Goal: Information Seeking & Learning: Learn about a topic

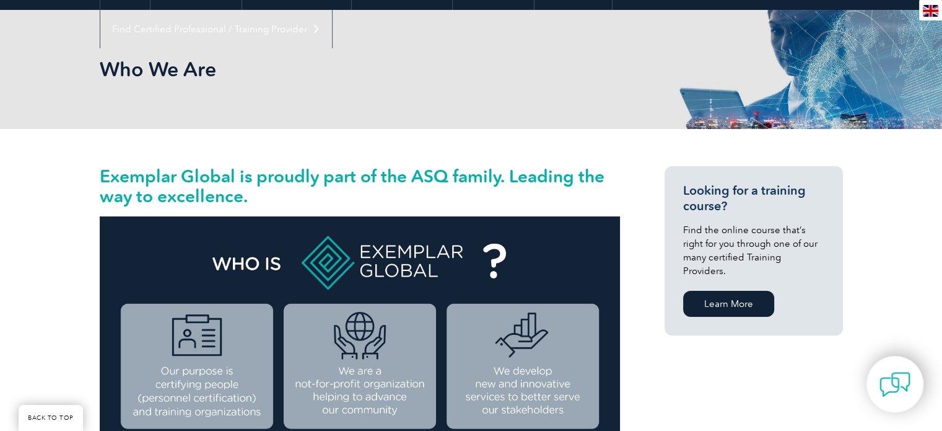
scroll to position [124, 0]
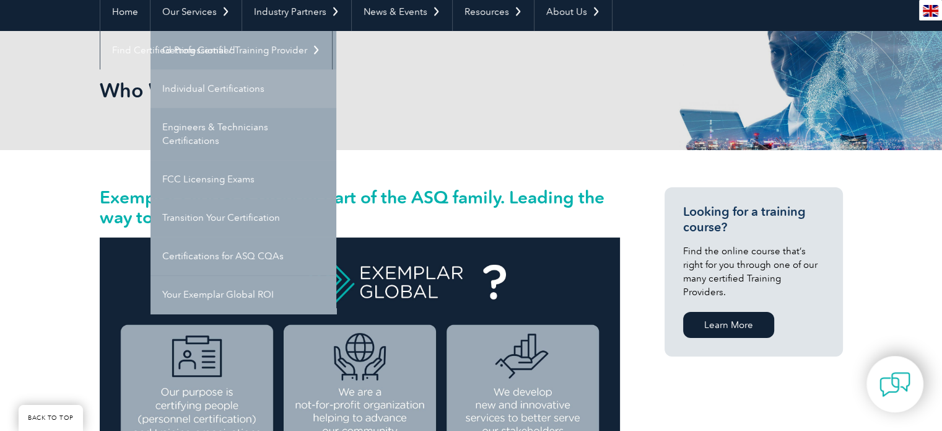
click at [182, 89] on link "Individual Certifications" at bounding box center [244, 88] width 186 height 38
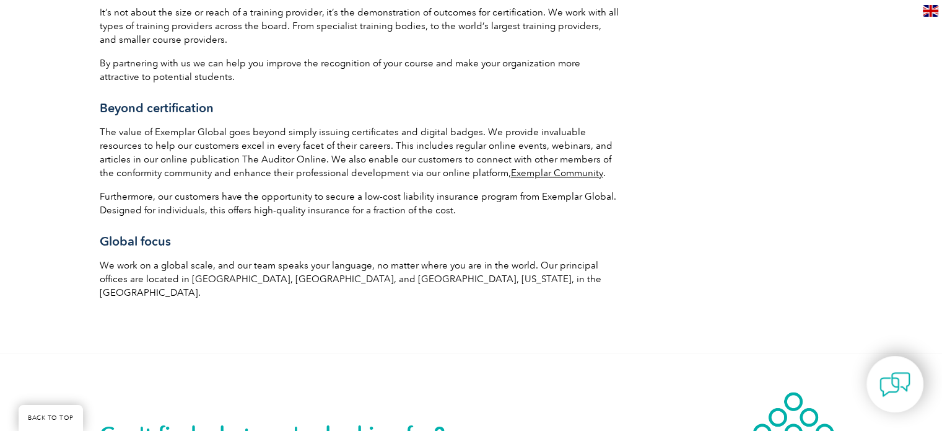
scroll to position [2310, 0]
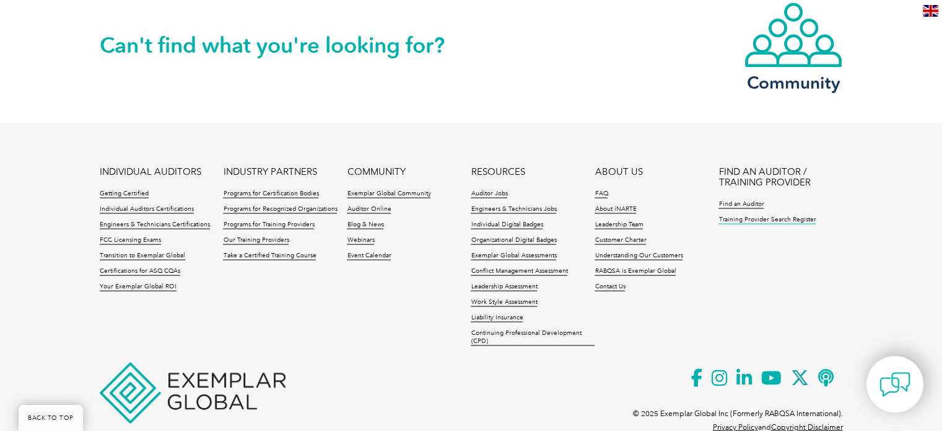
click at [738, 215] on link "Training Provider Search Register" at bounding box center [767, 219] width 97 height 9
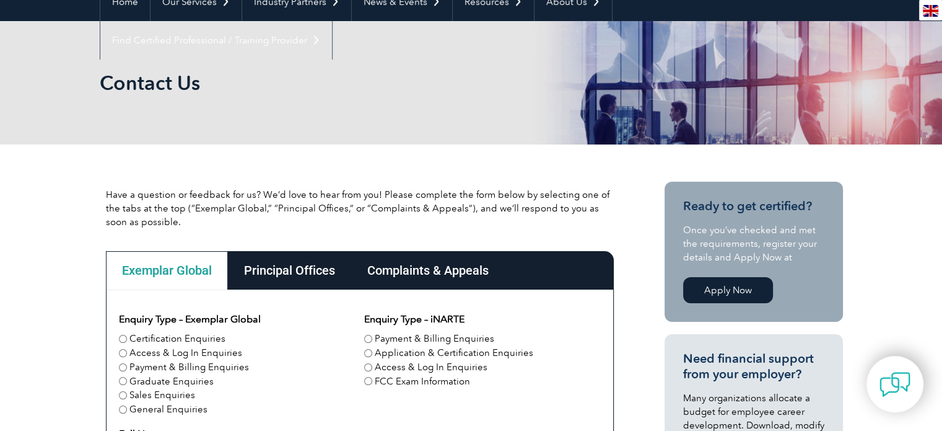
scroll to position [290, 0]
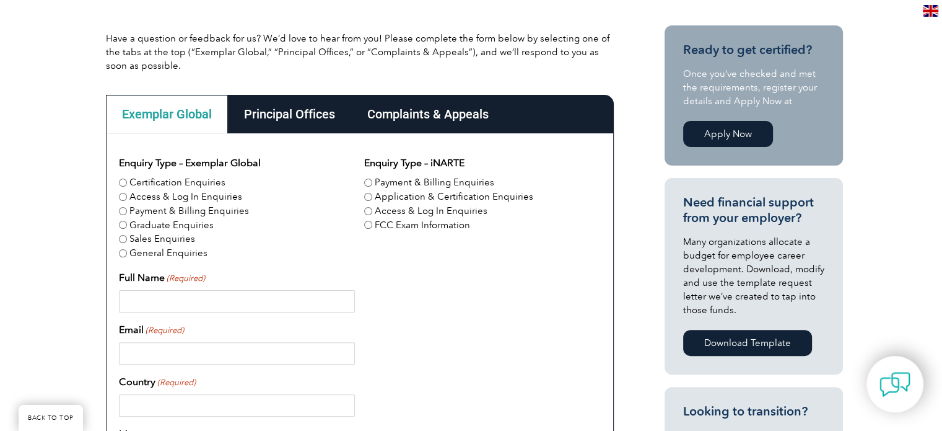
click at [304, 112] on div "Principal Offices" at bounding box center [289, 114] width 123 height 38
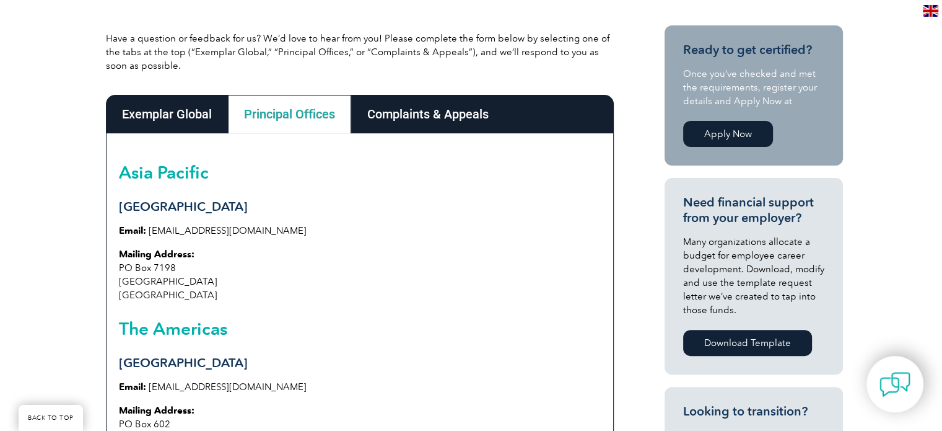
click at [421, 111] on div "Complaints & Appeals" at bounding box center [428, 114] width 154 height 38
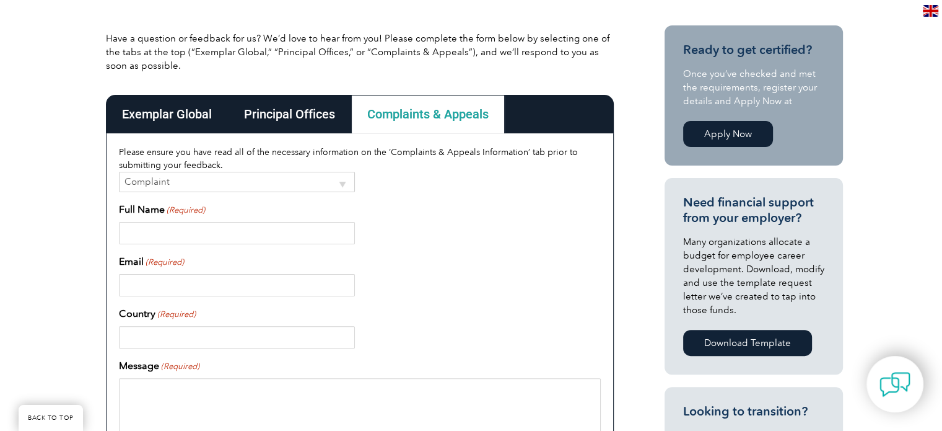
click at [272, 111] on div "Principal Offices" at bounding box center [289, 114] width 123 height 38
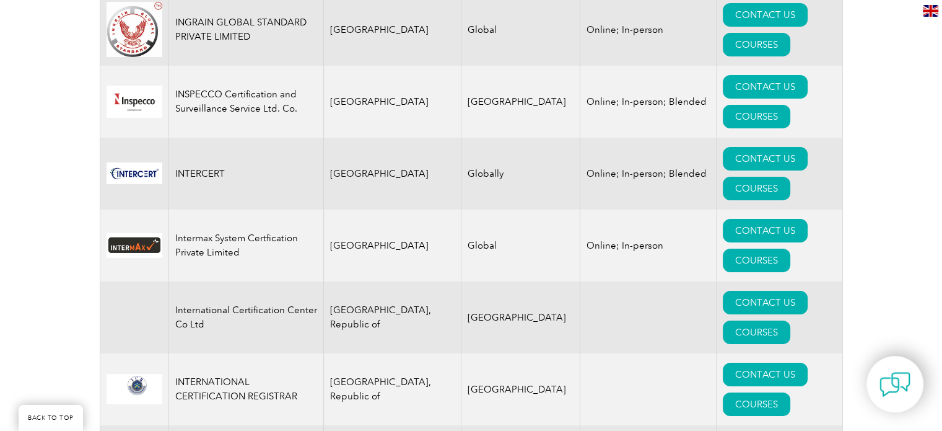
scroll to position [9120, 0]
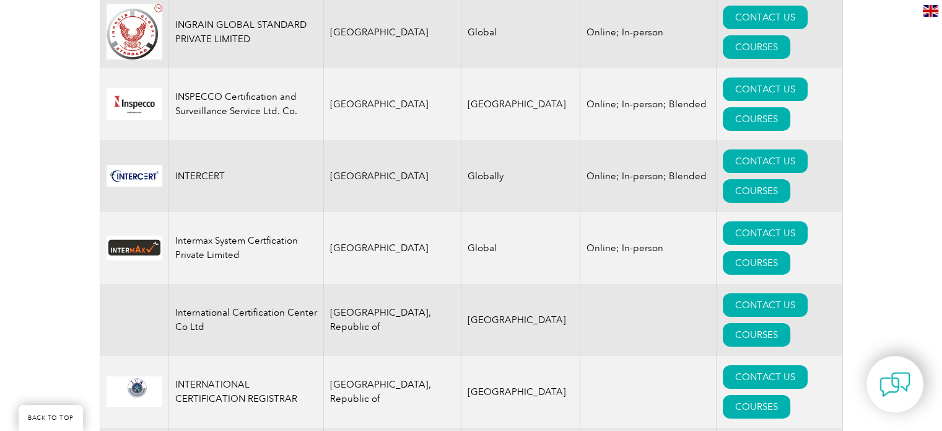
drag, startPoint x: 124, startPoint y: 200, endPoint x: 287, endPoint y: 173, distance: 165.8
drag, startPoint x: 173, startPoint y: 195, endPoint x: 292, endPoint y: 199, distance: 118.4
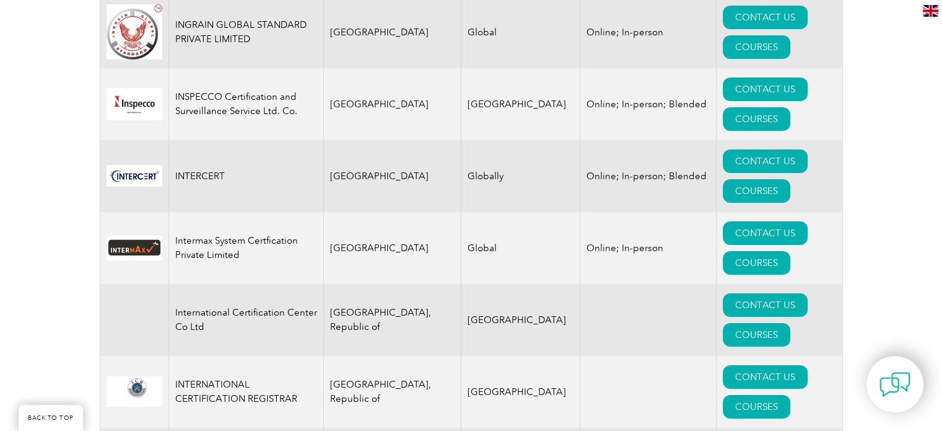
scroll to position [0, 0]
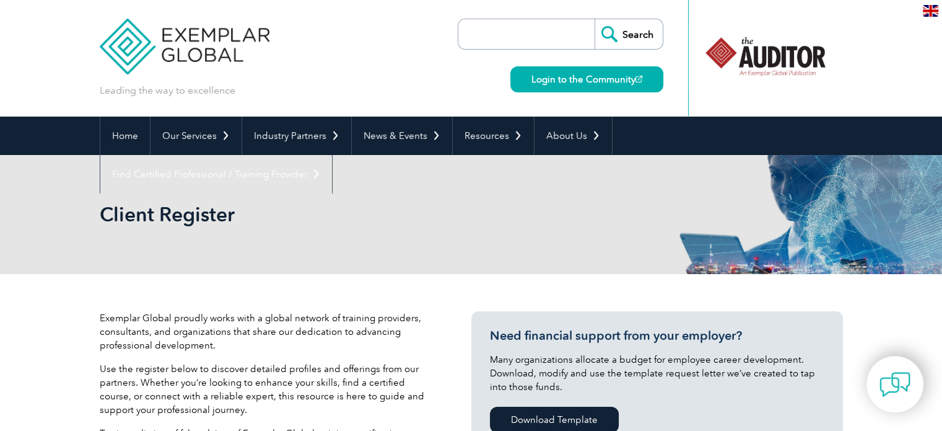
click at [488, 37] on input "search" at bounding box center [530, 34] width 130 height 30
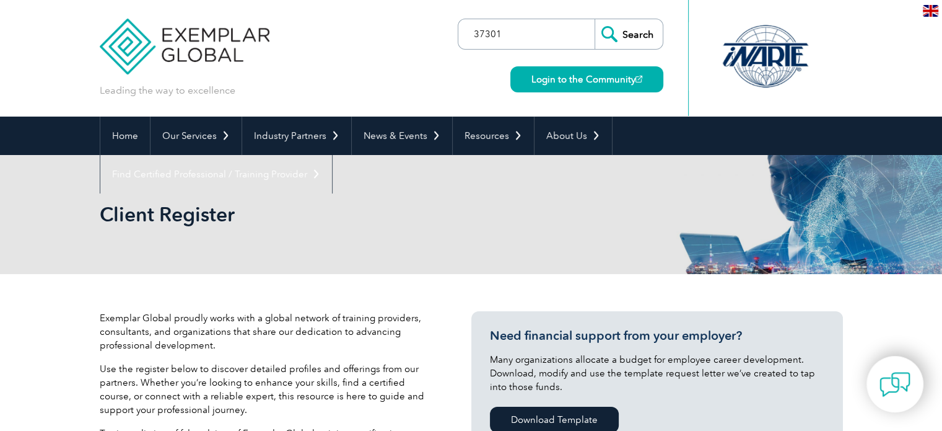
type input "37301"
click at [621, 34] on input "Search" at bounding box center [629, 34] width 68 height 30
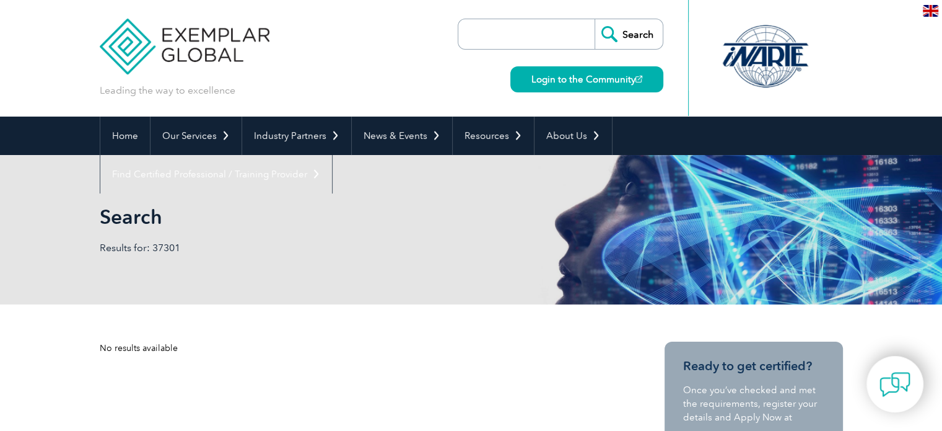
click at [555, 35] on input "search" at bounding box center [530, 34] width 130 height 30
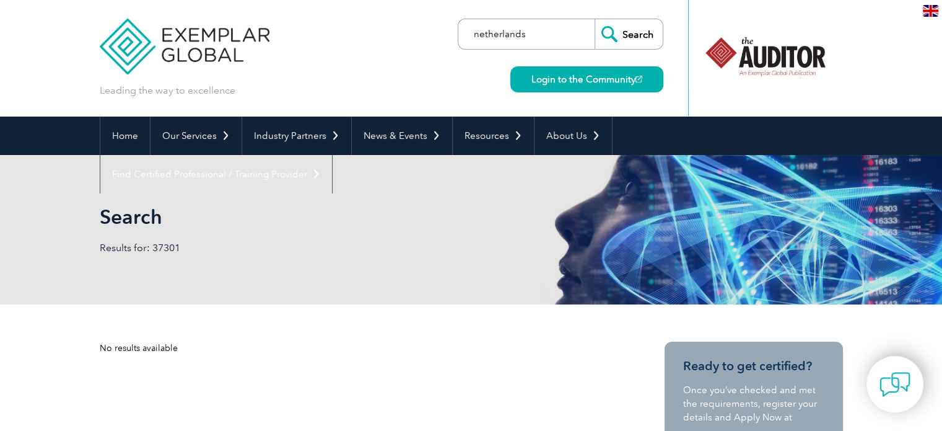
type input "netherlands"
click at [602, 38] on input "Search" at bounding box center [629, 34] width 68 height 30
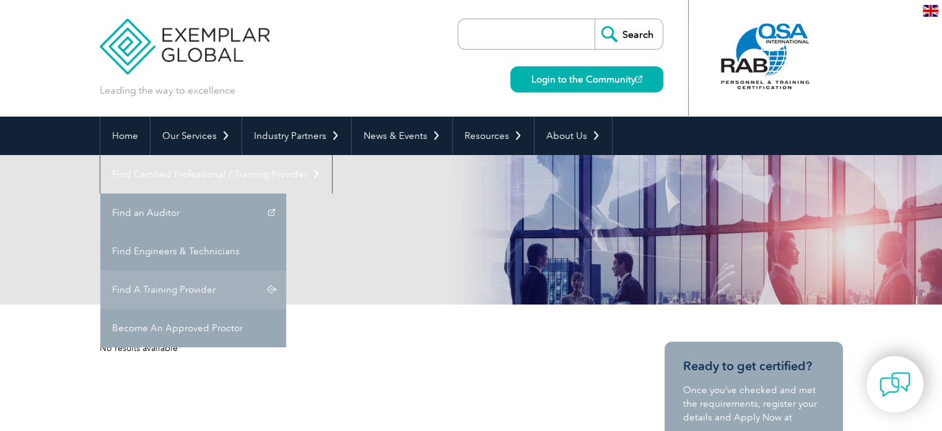
click at [286, 270] on link "Find A Training Provider" at bounding box center [193, 289] width 186 height 38
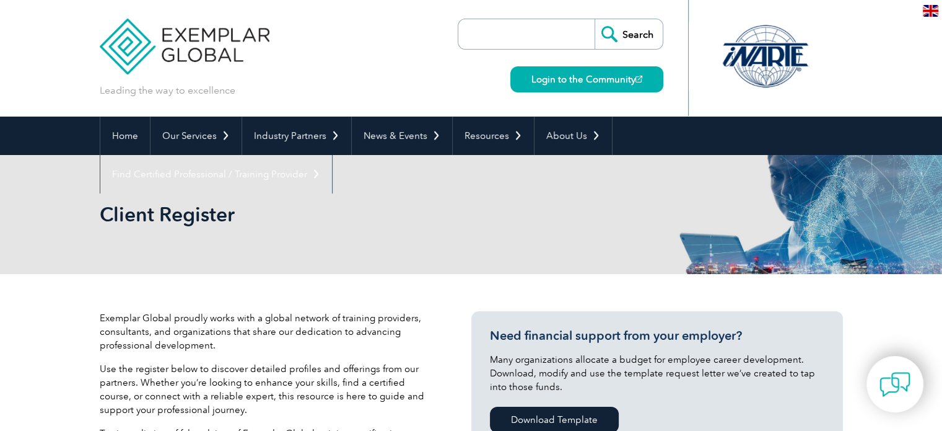
scroll to position [248, 0]
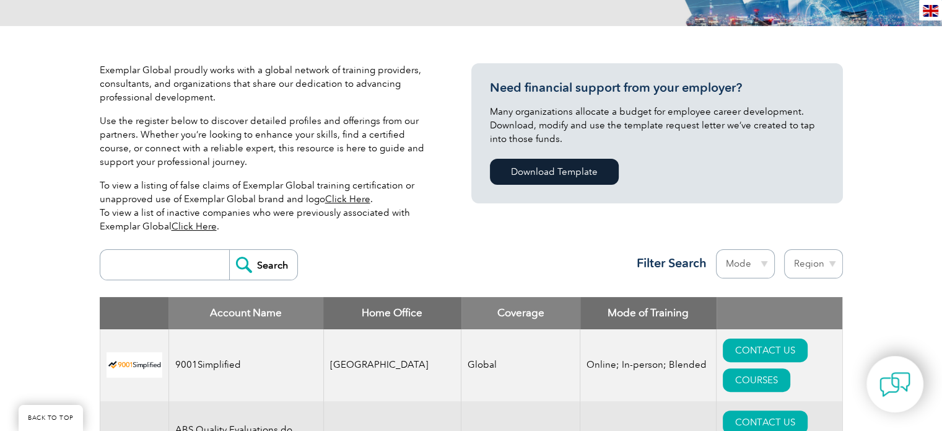
click at [176, 254] on input "search" at bounding box center [168, 265] width 123 height 30
type input "netherlands"
click at [231, 263] on input "Search" at bounding box center [263, 265] width 68 height 30
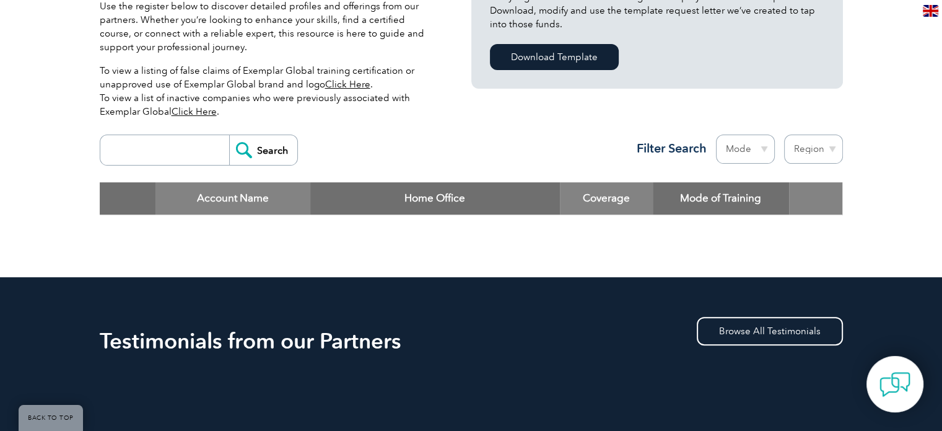
scroll to position [372, 0]
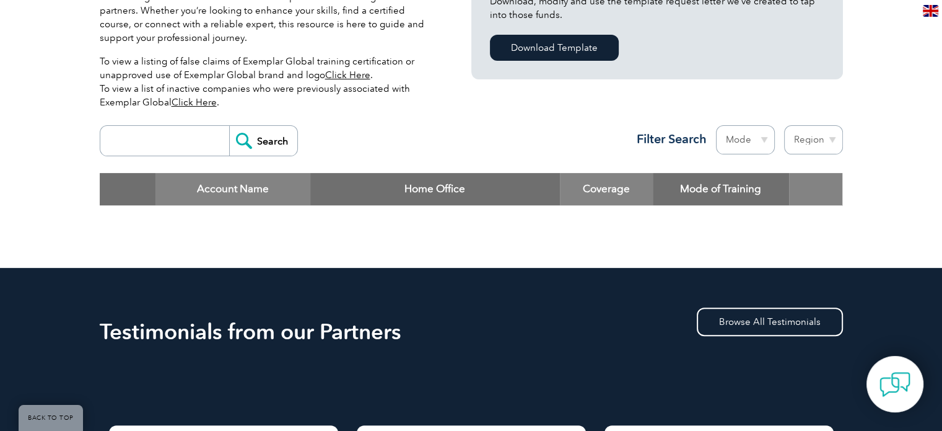
click at [765, 139] on select "Mode Online In-person Blended" at bounding box center [745, 139] width 59 height 29
click at [812, 134] on select "Region [GEOGRAPHIC_DATA] [GEOGRAPHIC_DATA] [GEOGRAPHIC_DATA] [GEOGRAPHIC_DATA] …" at bounding box center [813, 139] width 59 height 29
select select "[GEOGRAPHIC_DATA]"
click at [784, 125] on select "Region [GEOGRAPHIC_DATA] [GEOGRAPHIC_DATA] [GEOGRAPHIC_DATA] [GEOGRAPHIC_DATA] …" at bounding box center [813, 139] width 59 height 29
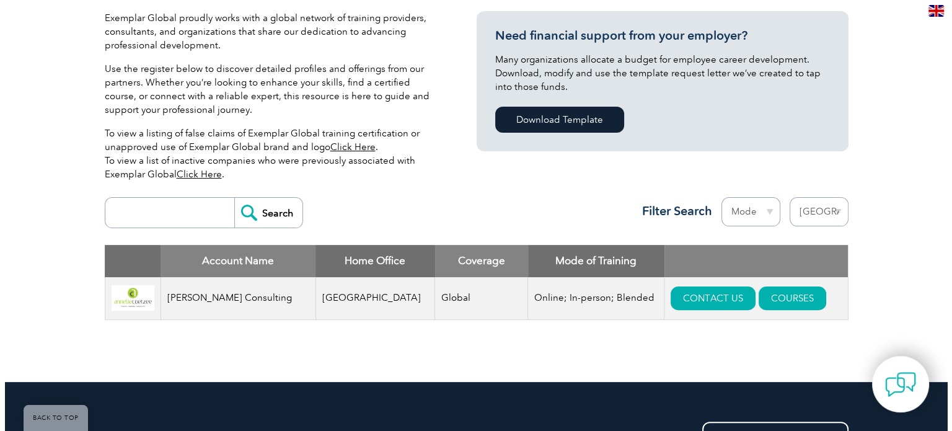
scroll to position [310, 0]
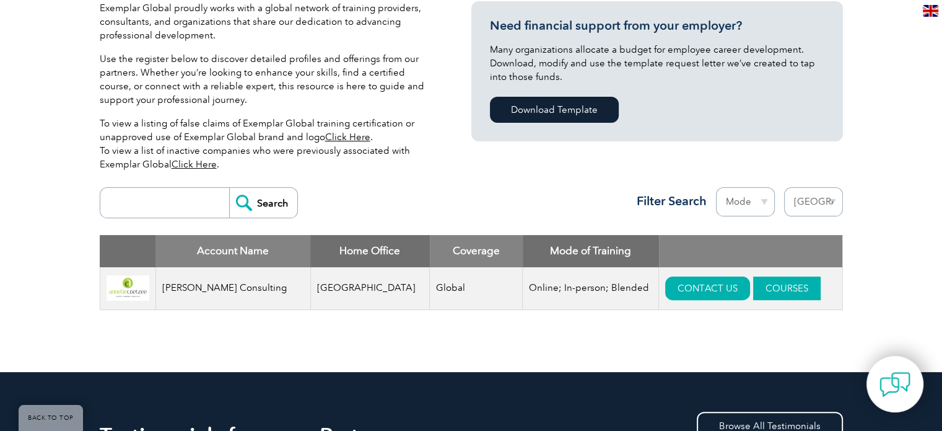
click at [753, 285] on link "COURSES" at bounding box center [787, 288] width 68 height 24
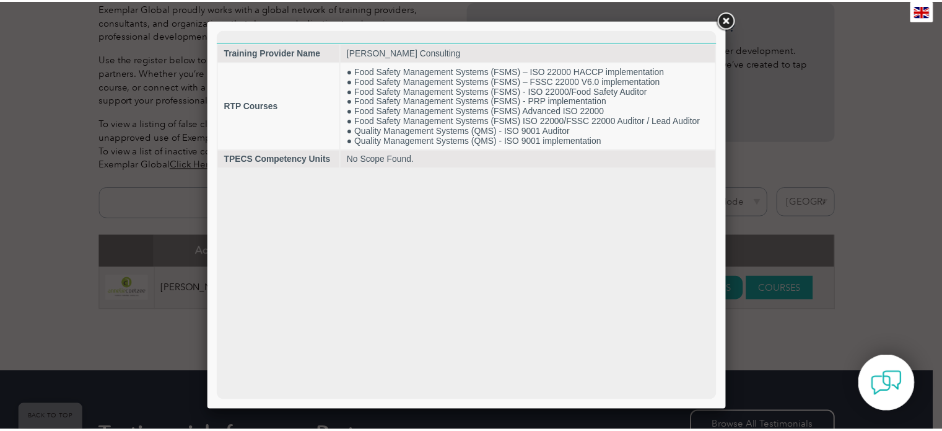
scroll to position [0, 0]
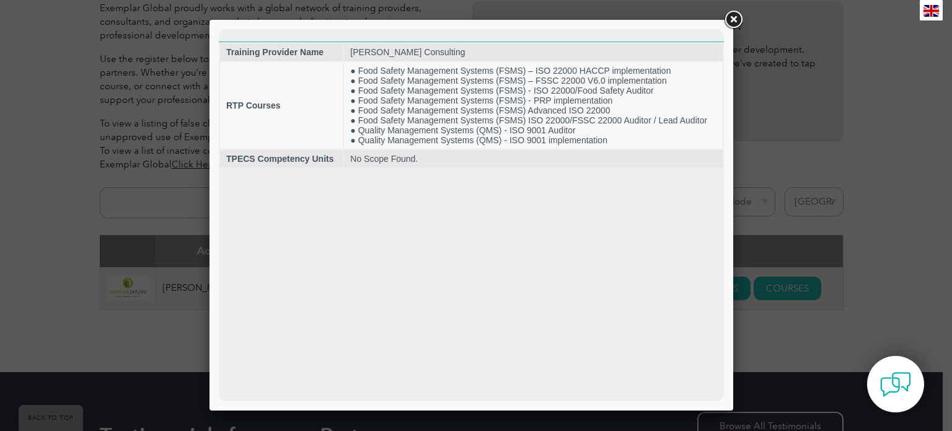
click at [734, 20] on link at bounding box center [733, 20] width 22 height 22
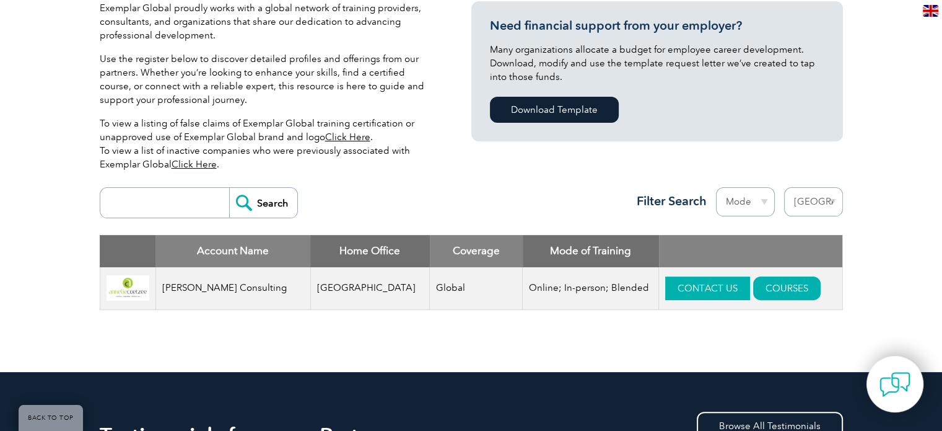
click at [683, 288] on link "CONTACT US" at bounding box center [707, 288] width 85 height 24
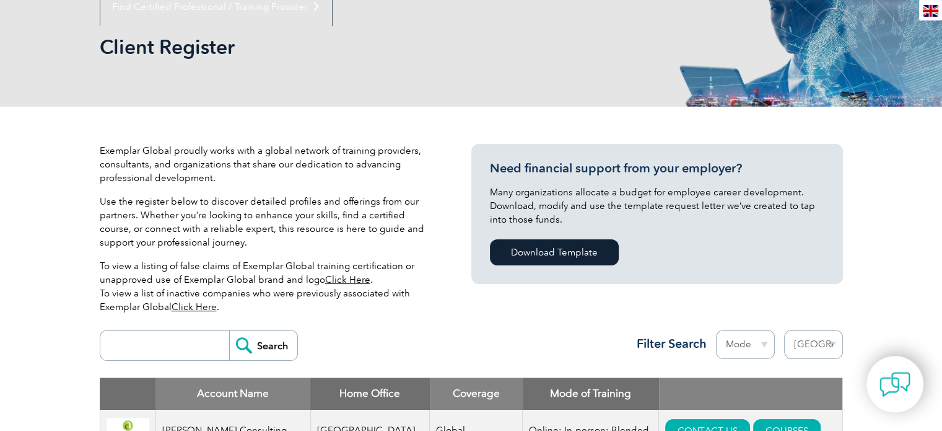
scroll to position [186, 0]
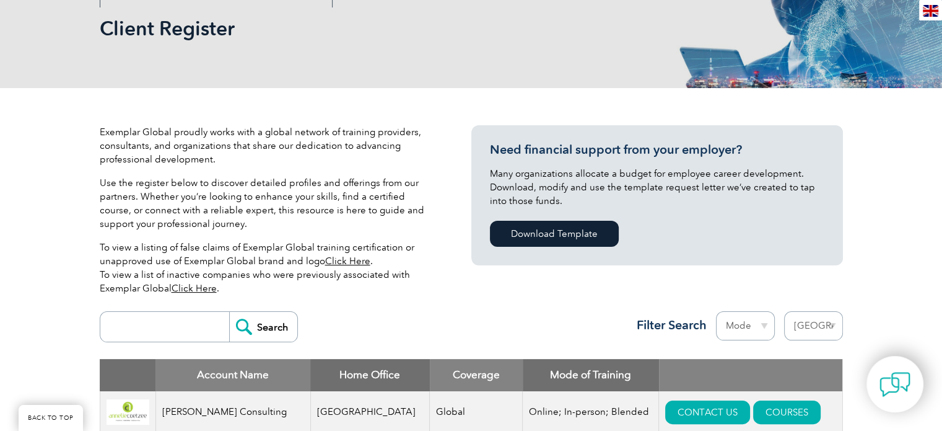
click at [830, 322] on select "Region [GEOGRAPHIC_DATA] [GEOGRAPHIC_DATA] [GEOGRAPHIC_DATA] [GEOGRAPHIC_DATA] …" at bounding box center [813, 325] width 59 height 29
select select "[GEOGRAPHIC_DATA]"
click at [784, 311] on select "Region [GEOGRAPHIC_DATA] [GEOGRAPHIC_DATA] [GEOGRAPHIC_DATA] [GEOGRAPHIC_DATA] …" at bounding box center [813, 325] width 59 height 29
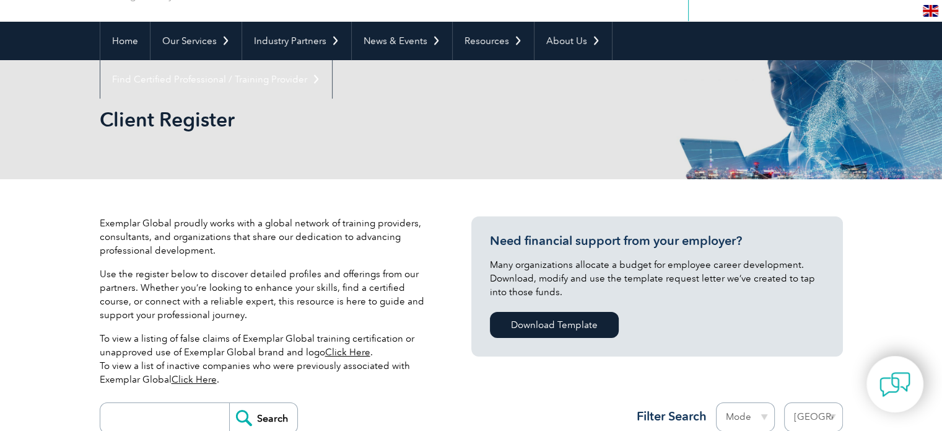
scroll to position [310, 0]
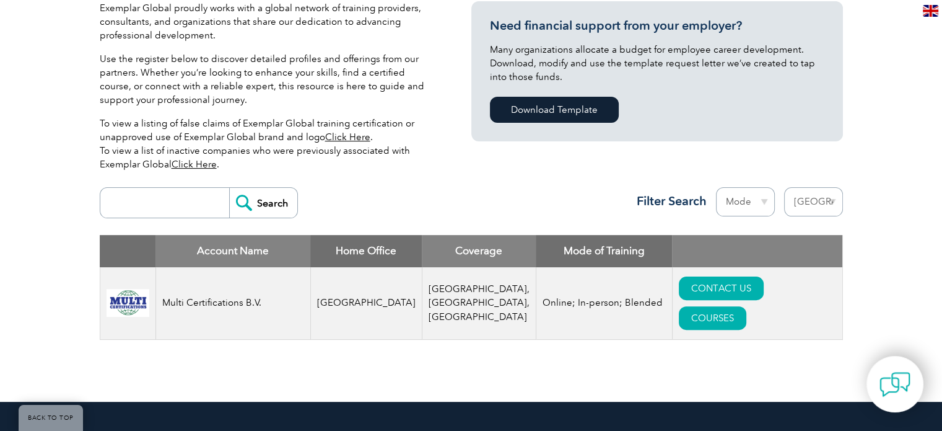
click at [825, 198] on select "Region [GEOGRAPHIC_DATA] [GEOGRAPHIC_DATA] [GEOGRAPHIC_DATA] [GEOGRAPHIC_DATA] …" at bounding box center [813, 201] width 59 height 29
select select "[GEOGRAPHIC_DATA]"
click at [784, 187] on select "Region [GEOGRAPHIC_DATA] [GEOGRAPHIC_DATA] [GEOGRAPHIC_DATA] [GEOGRAPHIC_DATA] …" at bounding box center [813, 201] width 59 height 29
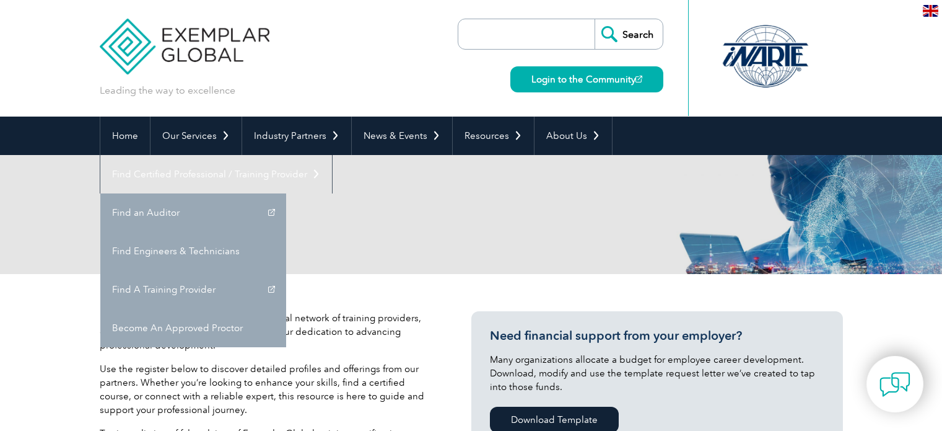
select select "[GEOGRAPHIC_DATA]"
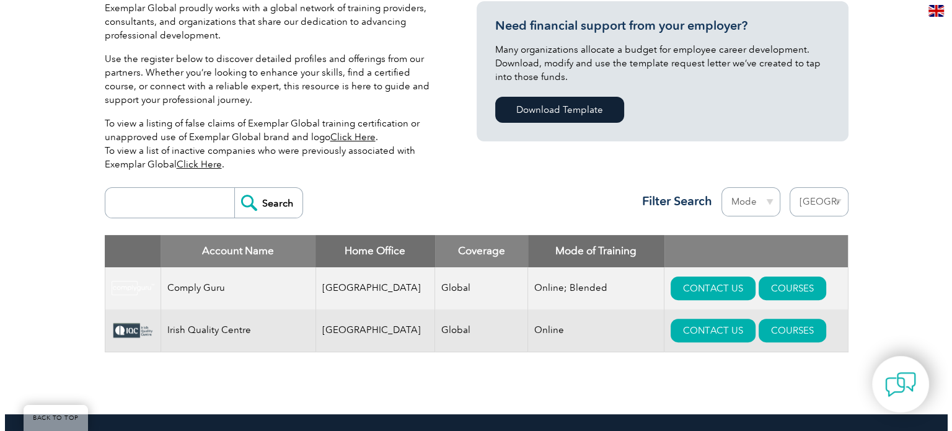
scroll to position [372, 0]
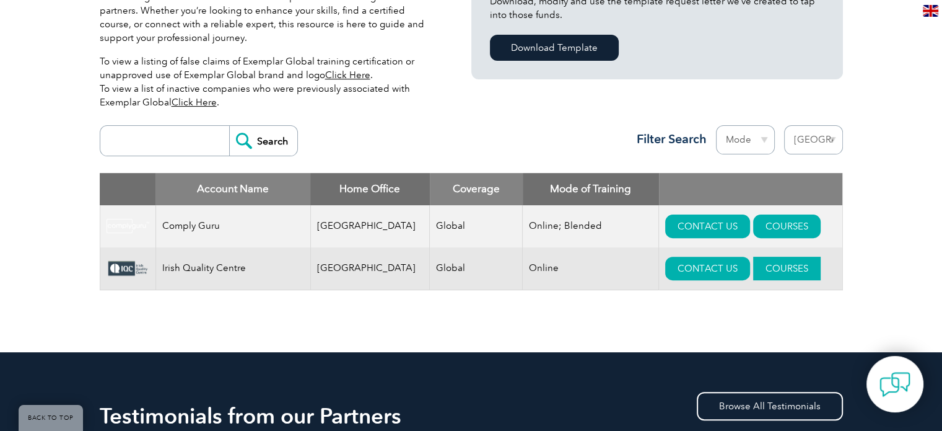
click at [753, 270] on link "COURSES" at bounding box center [787, 269] width 68 height 24
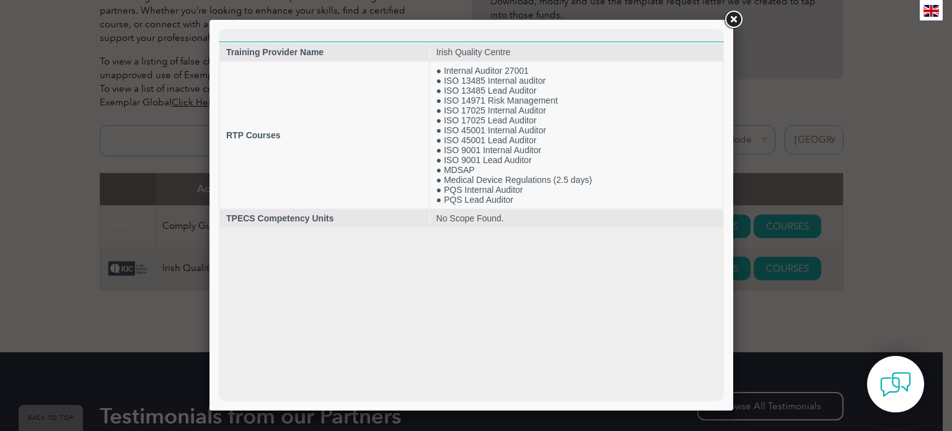
scroll to position [0, 0]
click at [731, 19] on link at bounding box center [733, 20] width 22 height 22
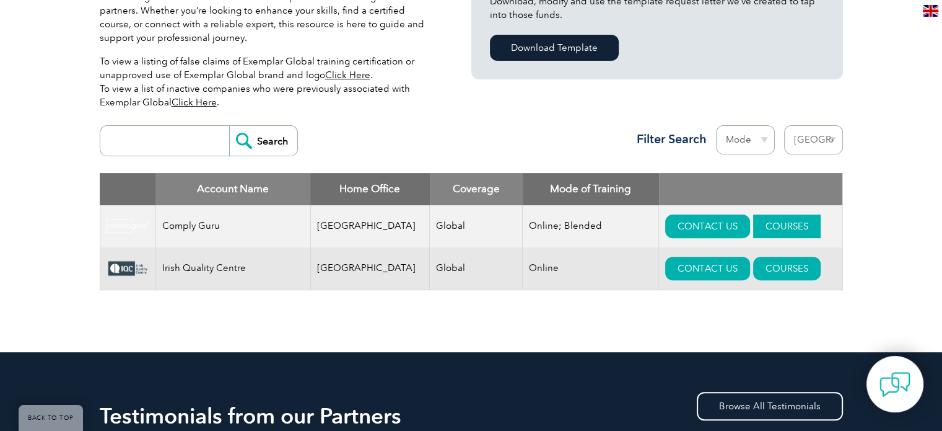
click at [769, 223] on link "COURSES" at bounding box center [787, 226] width 68 height 24
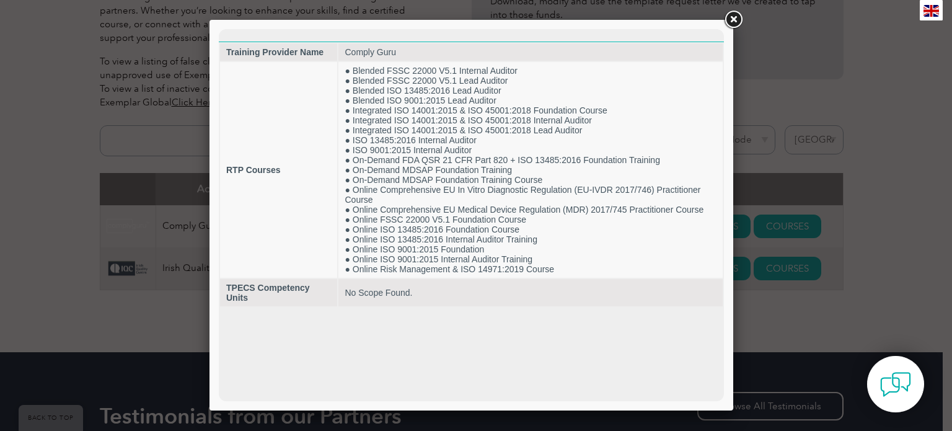
click at [740, 15] on link at bounding box center [733, 20] width 22 height 22
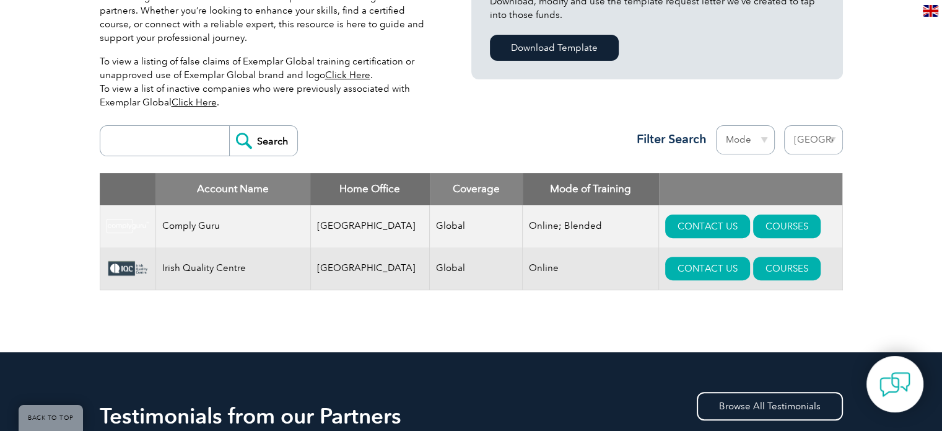
click at [832, 139] on select "Region Australia Bahrain Bangladesh Brazil Canada Colombia Dominican Republic E…" at bounding box center [813, 139] width 59 height 29
click at [832, 142] on select "Region Australia Bahrain Bangladesh Brazil Canada Colombia Dominican Republic E…" at bounding box center [813, 139] width 59 height 29
drag, startPoint x: 831, startPoint y: 138, endPoint x: 827, endPoint y: 143, distance: 6.6
click at [831, 138] on select "Region Australia Bahrain Bangladesh Brazil Canada Colombia Dominican Republic E…" at bounding box center [813, 139] width 59 height 29
select select
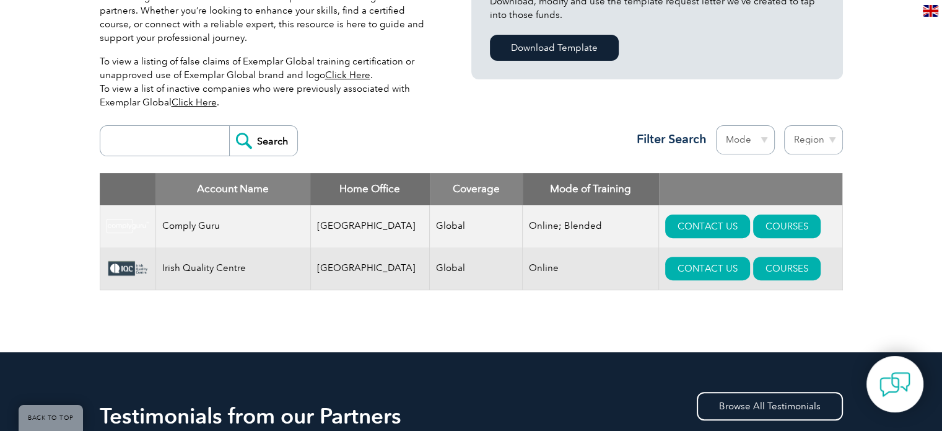
click at [784, 125] on select "Region Australia Bahrain Bangladesh Brazil Canada Colombia Dominican Republic E…" at bounding box center [813, 139] width 59 height 29
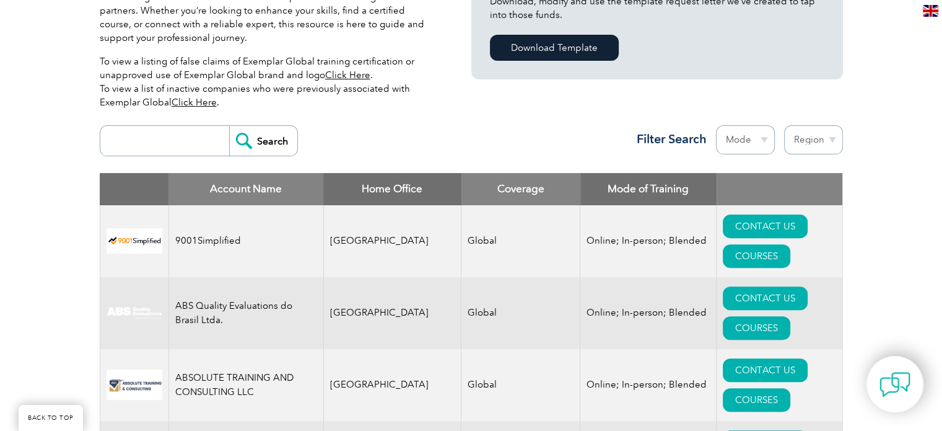
scroll to position [372, 0]
click at [159, 142] on input "search" at bounding box center [168, 141] width 123 height 30
click at [833, 137] on select "Region Australia Bahrain Bangladesh Brazil Canada Colombia Dominican Republic E…" at bounding box center [813, 139] width 59 height 29
select select "[GEOGRAPHIC_DATA]"
click at [784, 125] on select "Region Australia Bahrain Bangladesh Brazil Canada Colombia Dominican Republic E…" at bounding box center [813, 139] width 59 height 29
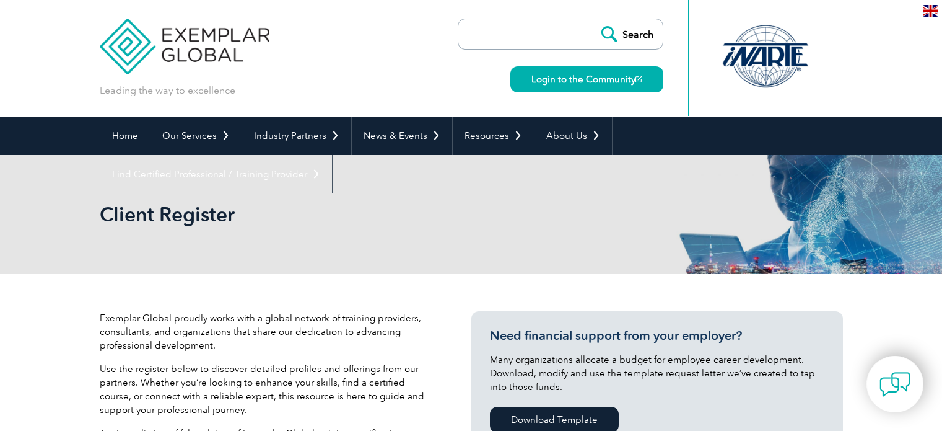
select select "[GEOGRAPHIC_DATA]"
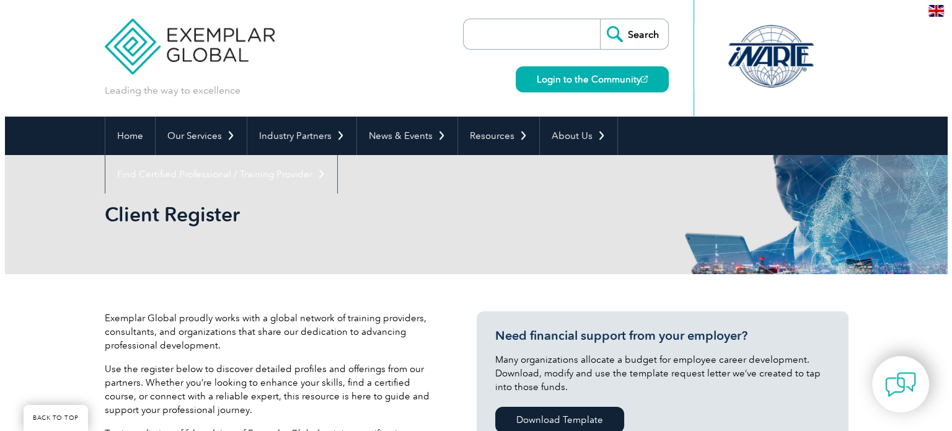
scroll to position [372, 0]
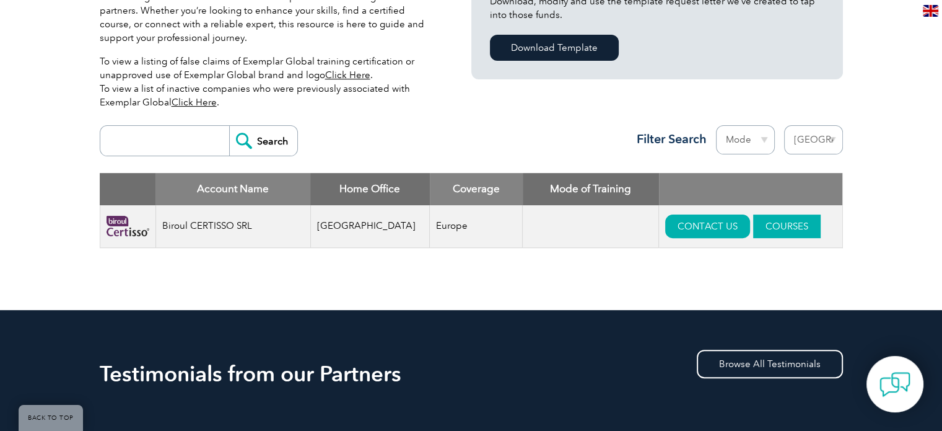
click at [753, 229] on link "COURSES" at bounding box center [787, 226] width 68 height 24
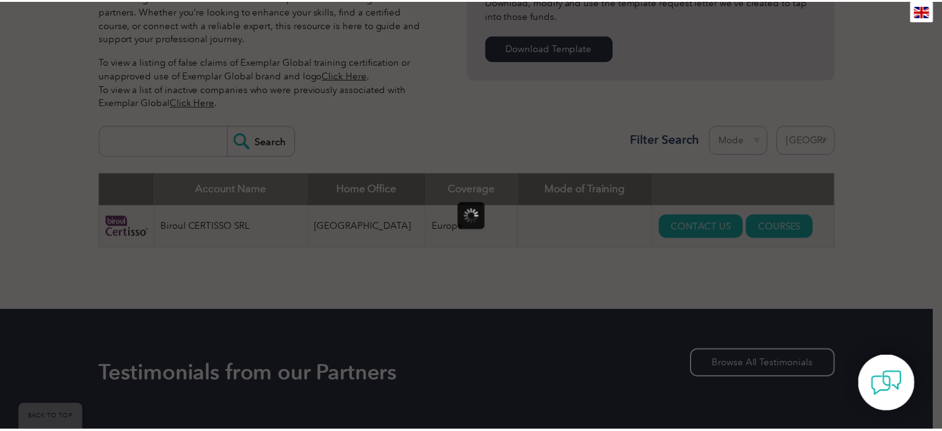
scroll to position [0, 0]
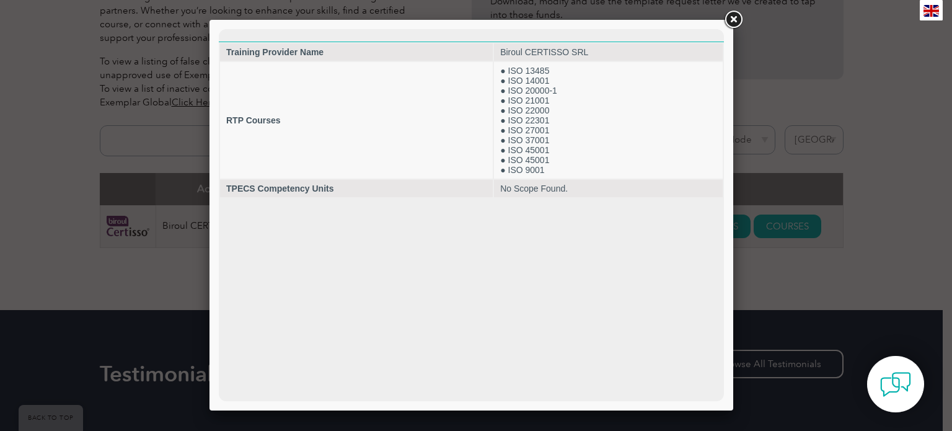
click at [732, 17] on link at bounding box center [733, 20] width 22 height 22
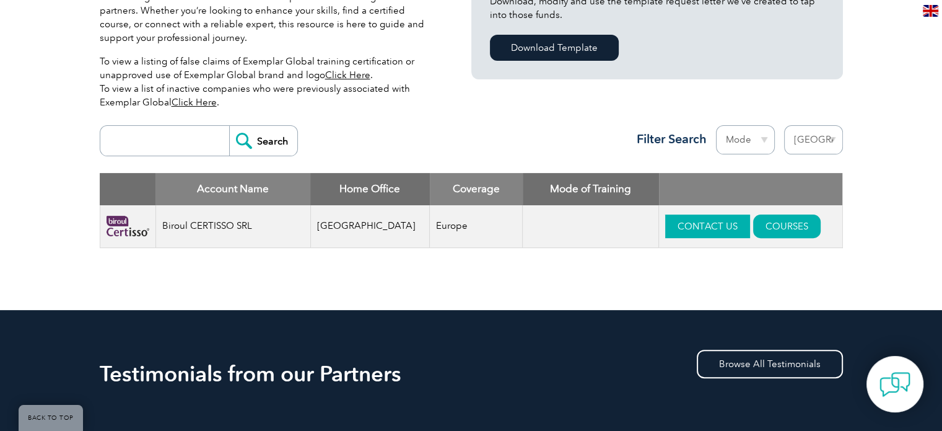
click at [694, 226] on link "CONTACT US" at bounding box center [707, 226] width 85 height 24
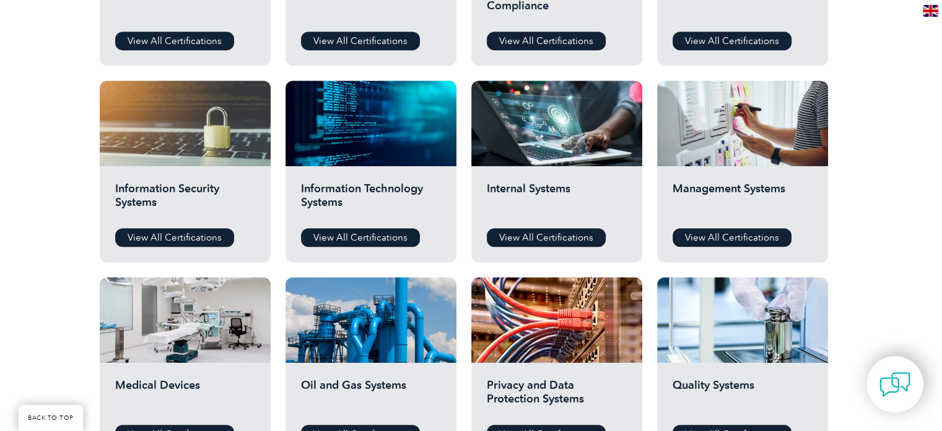
scroll to position [558, 0]
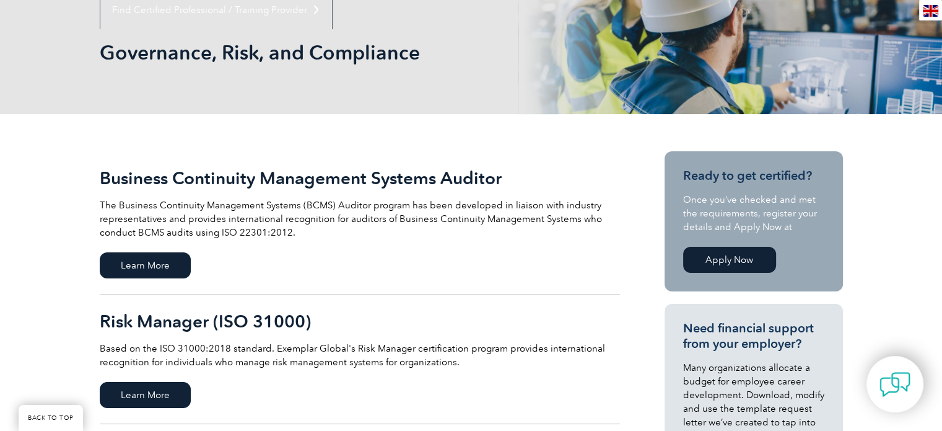
scroll to position [186, 0]
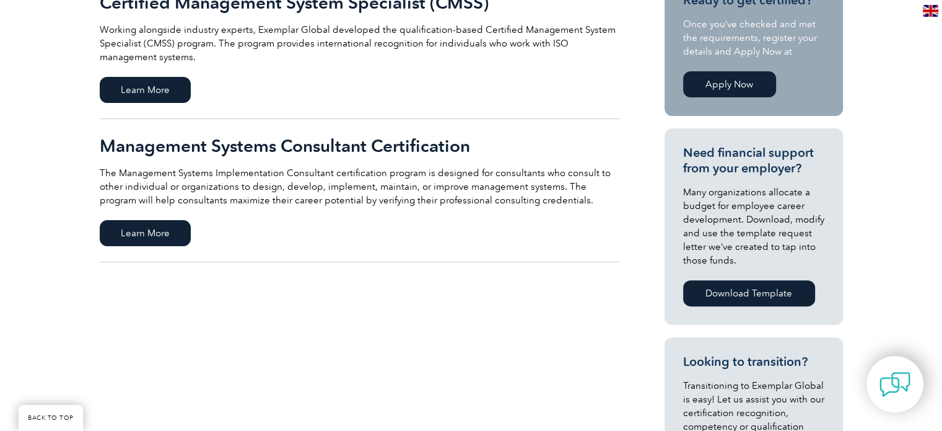
scroll to position [310, 0]
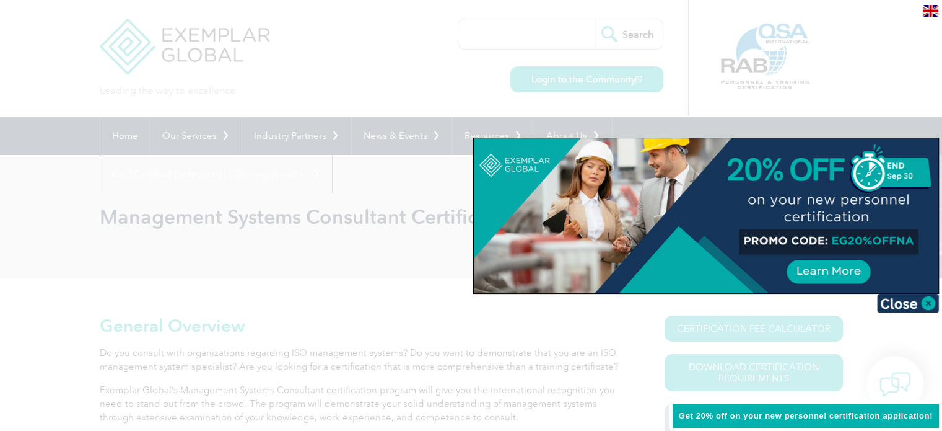
click at [229, 262] on div at bounding box center [471, 215] width 942 height 431
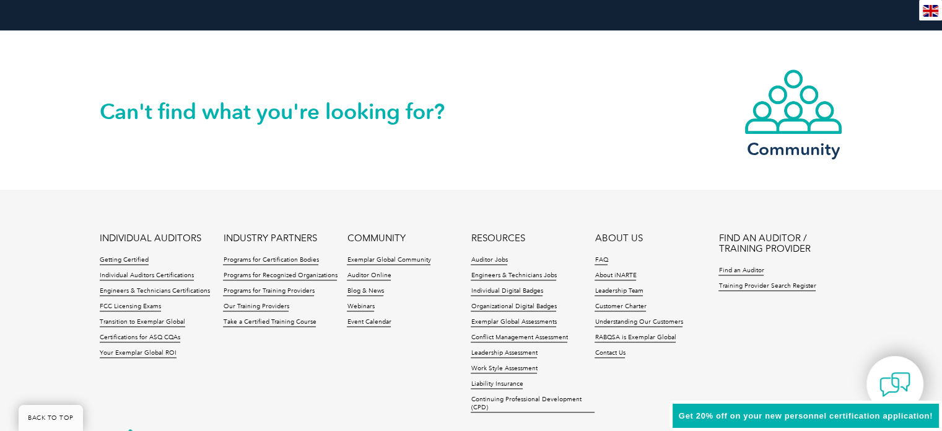
scroll to position [1611, 0]
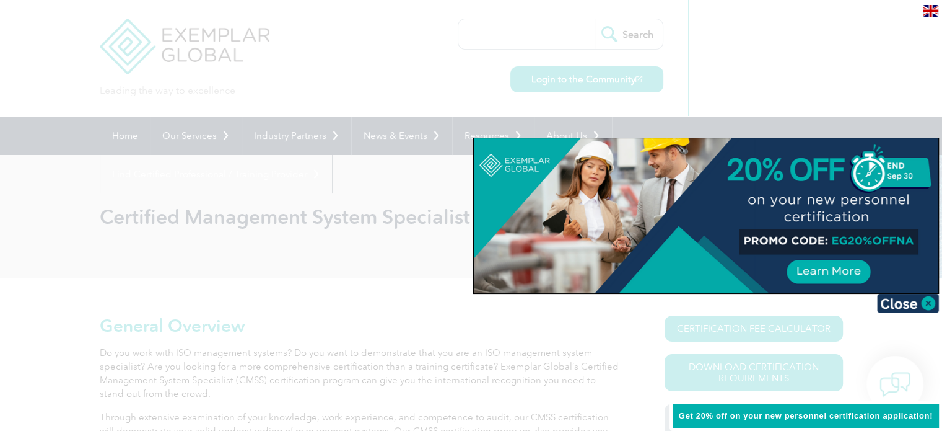
click at [211, 235] on div at bounding box center [471, 215] width 942 height 431
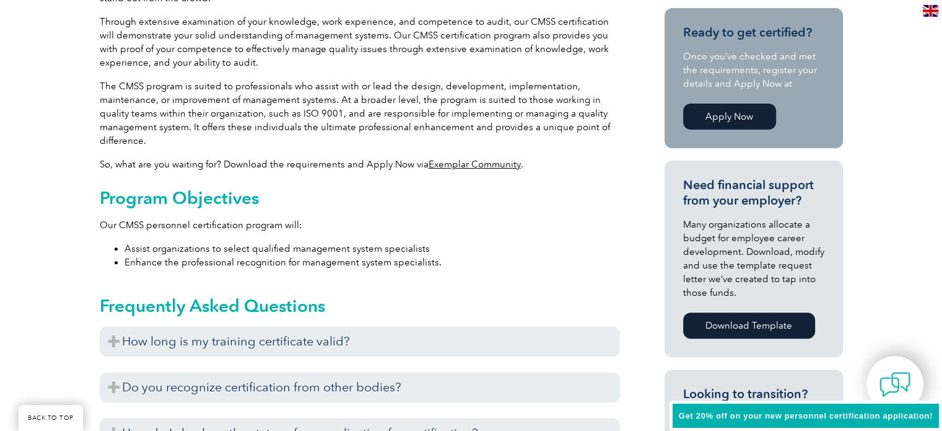
scroll to position [434, 0]
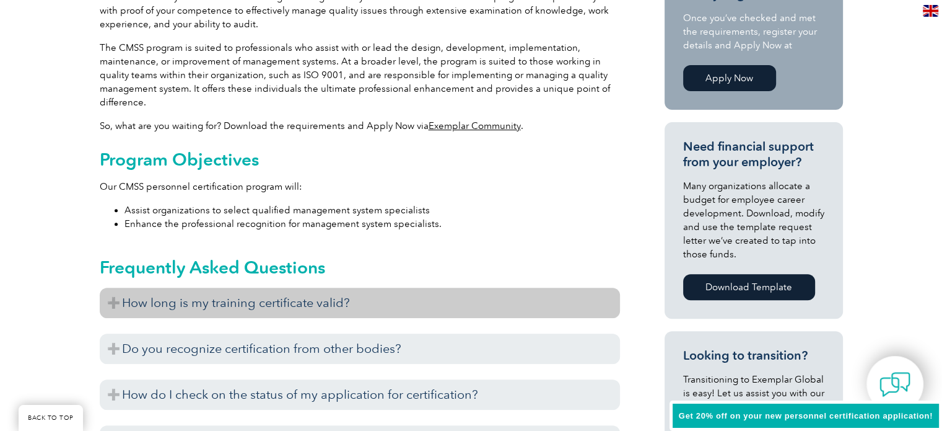
click at [212, 304] on h3 "How long is my training certificate valid?" at bounding box center [360, 302] width 520 height 30
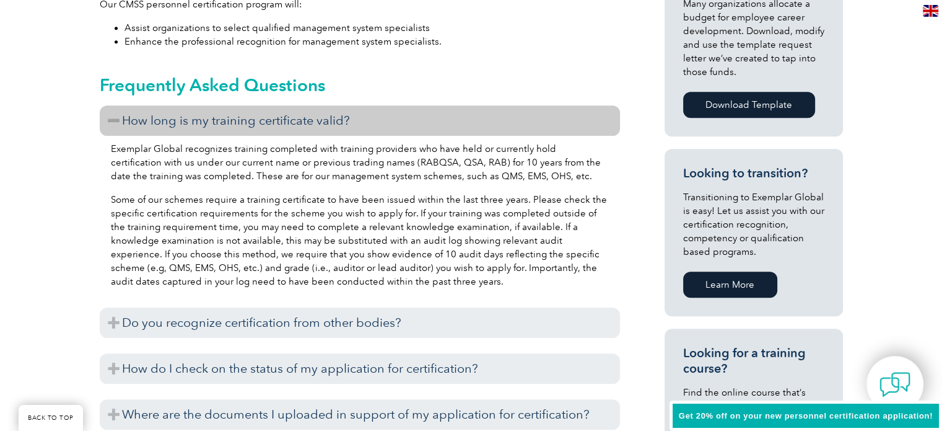
scroll to position [682, 0]
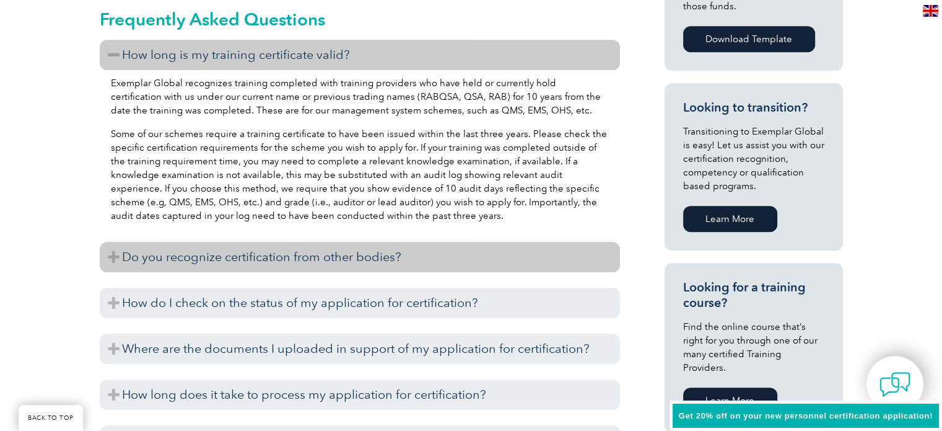
click at [267, 253] on h3 "Do you recognize certification from other bodies?" at bounding box center [360, 257] width 520 height 30
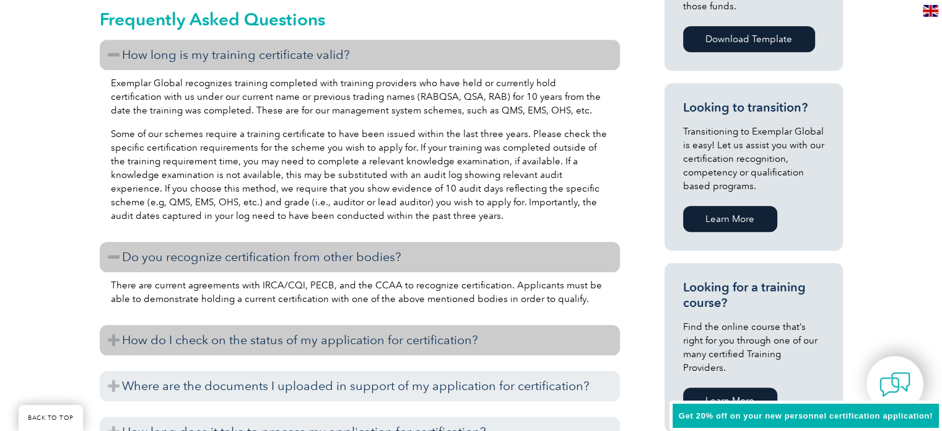
click at [394, 333] on h3 "How do I check on the status of my application for certification?" at bounding box center [360, 340] width 520 height 30
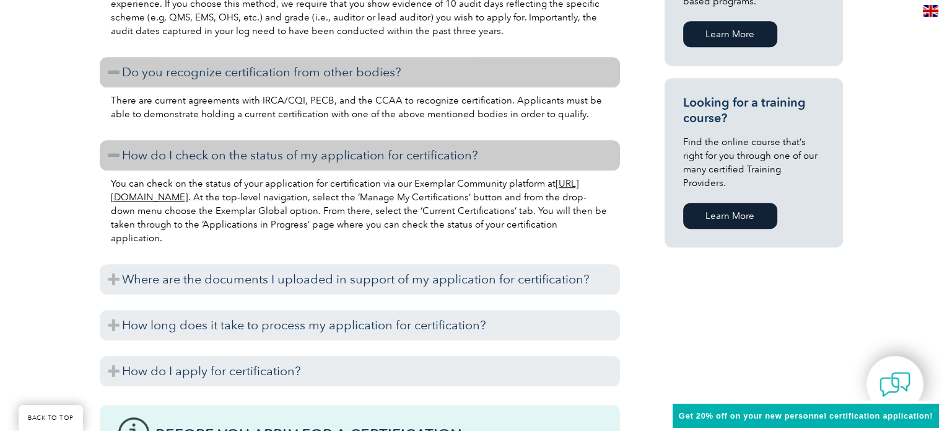
scroll to position [867, 0]
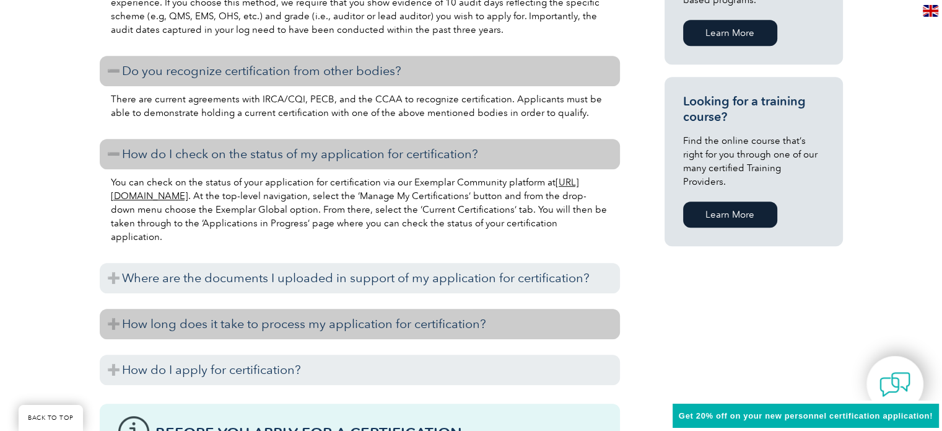
click at [237, 327] on h3 "How long does it take to process my application for certification?" at bounding box center [360, 324] width 520 height 30
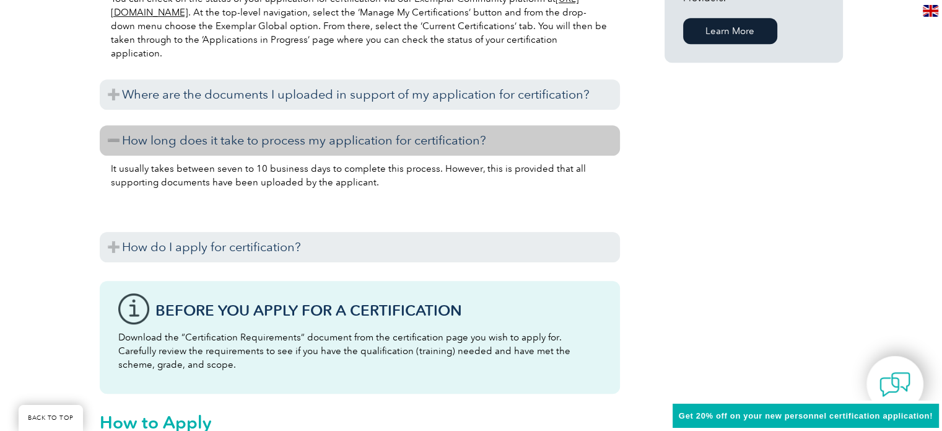
scroll to position [1053, 0]
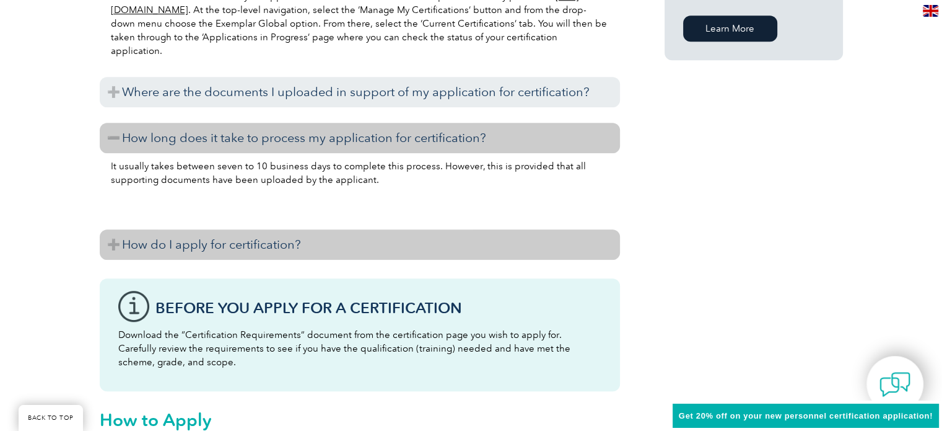
click at [198, 247] on h3 "How do I apply for certification?" at bounding box center [360, 244] width 520 height 30
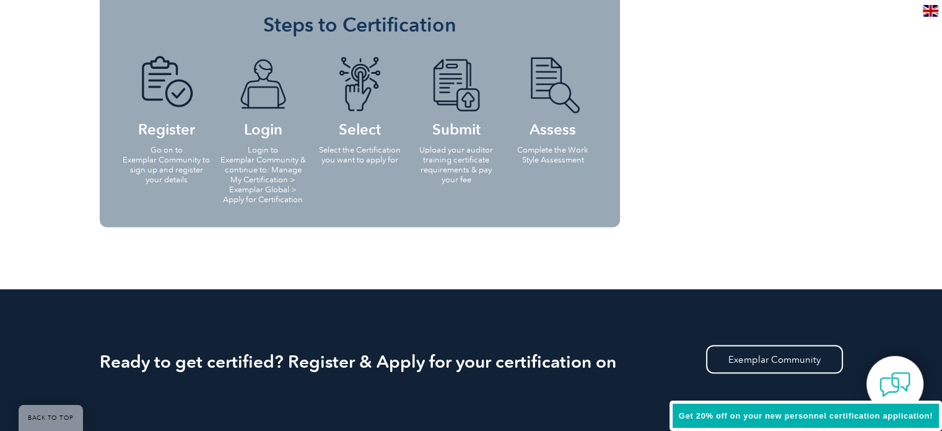
scroll to position [2107, 0]
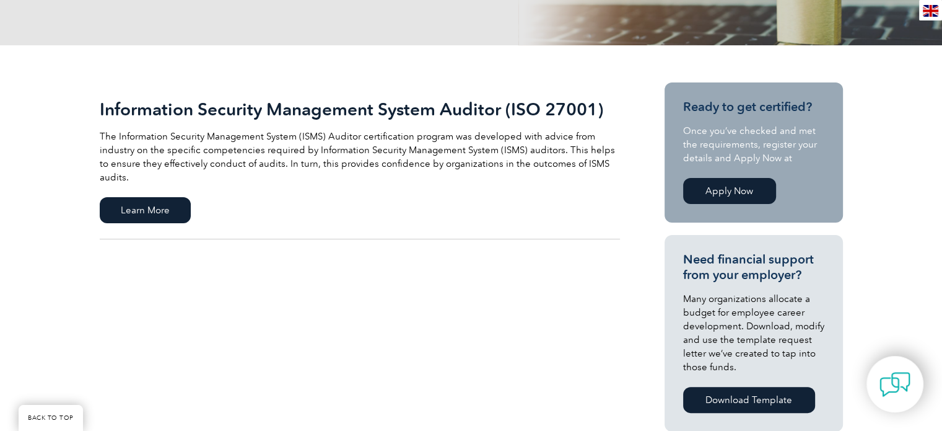
scroll to position [248, 0]
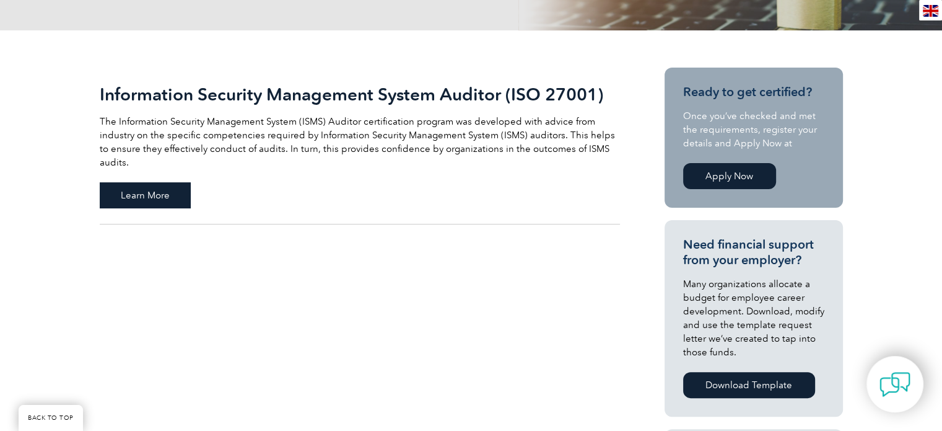
click at [157, 182] on span "Learn More" at bounding box center [145, 195] width 91 height 26
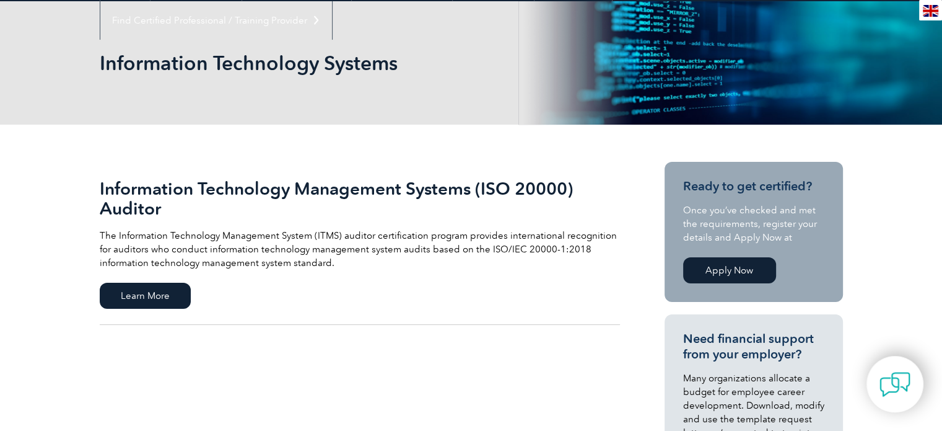
scroll to position [186, 0]
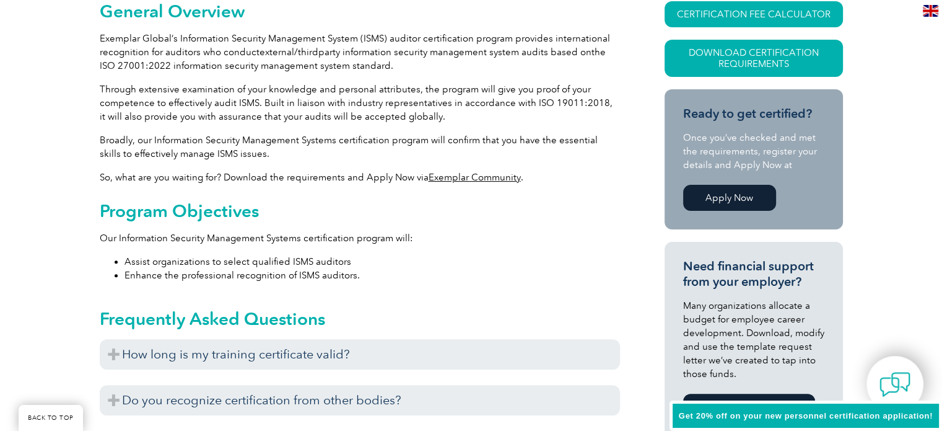
scroll to position [455, 0]
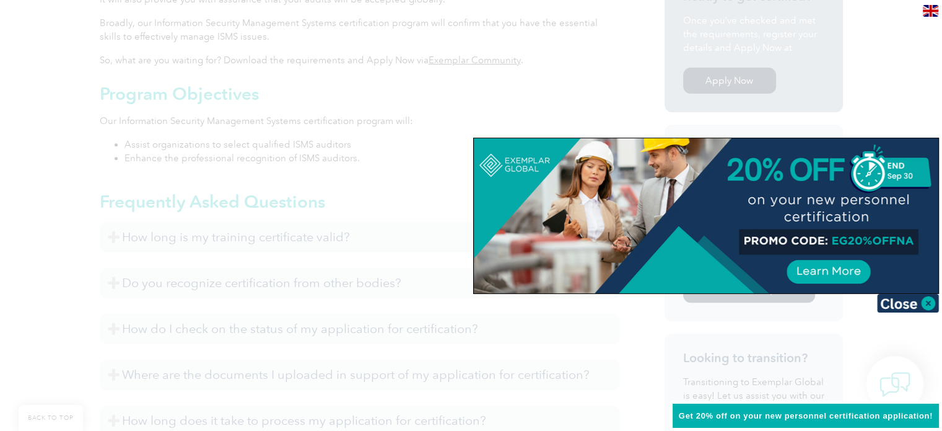
click at [135, 292] on div at bounding box center [471, 215] width 942 height 431
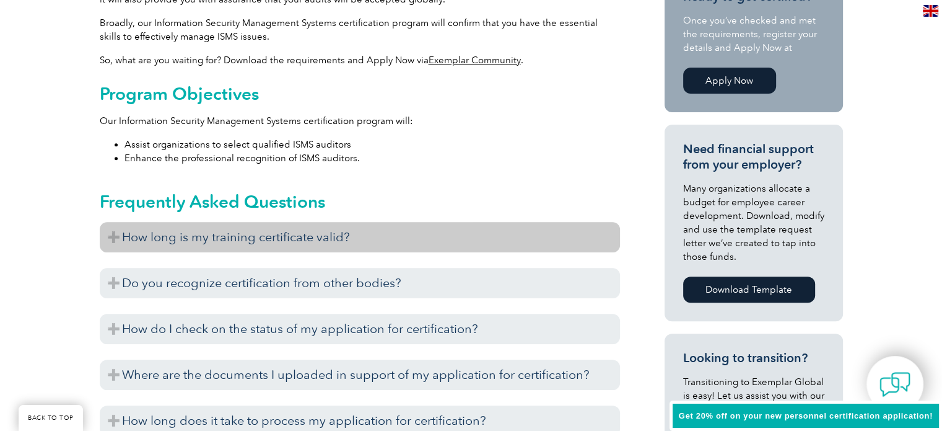
click at [198, 235] on h3 "How long is my training certificate valid?" at bounding box center [360, 237] width 520 height 30
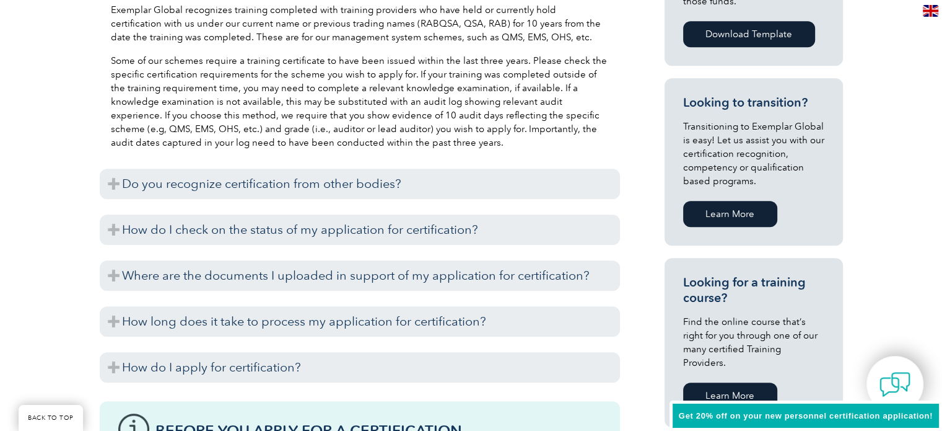
scroll to position [703, 0]
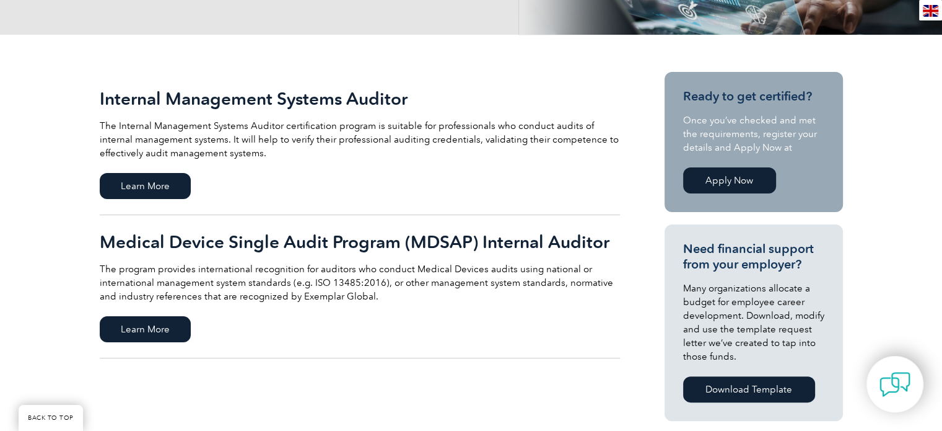
scroll to position [248, 0]
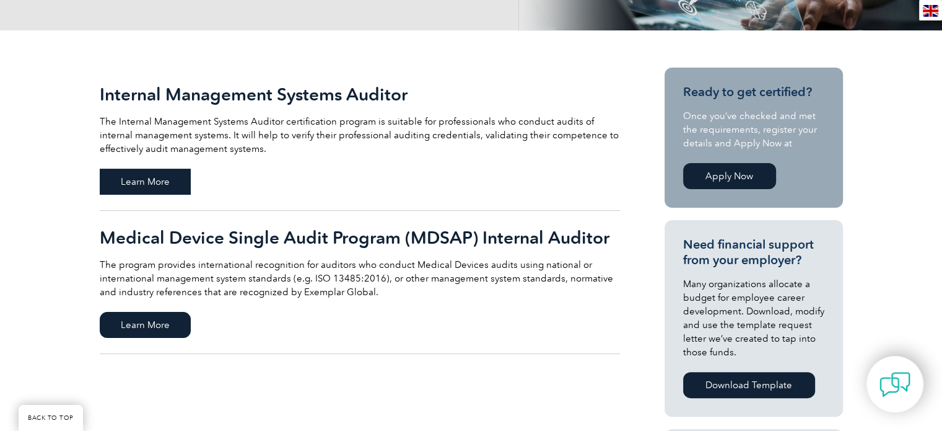
click at [161, 185] on span "Learn More" at bounding box center [145, 182] width 91 height 26
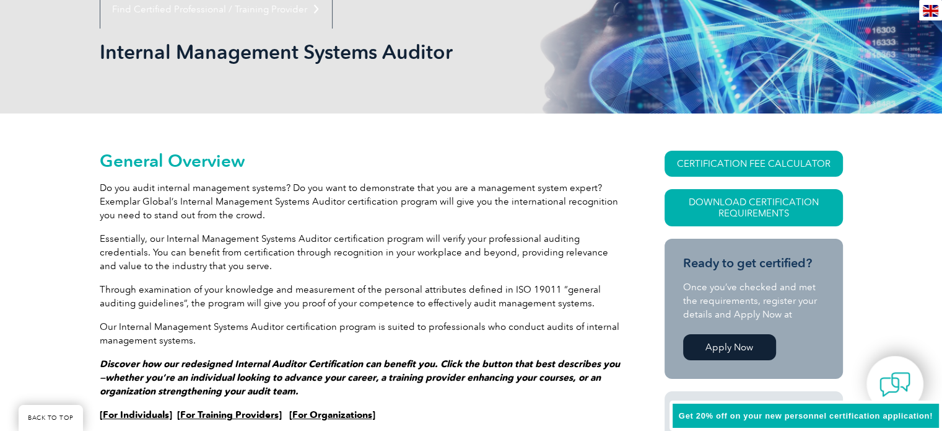
scroll to position [248, 0]
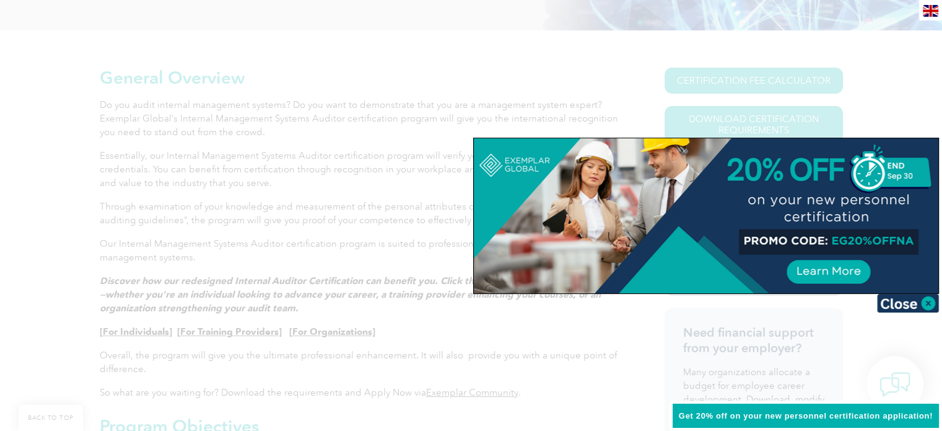
click at [277, 178] on div at bounding box center [471, 215] width 942 height 431
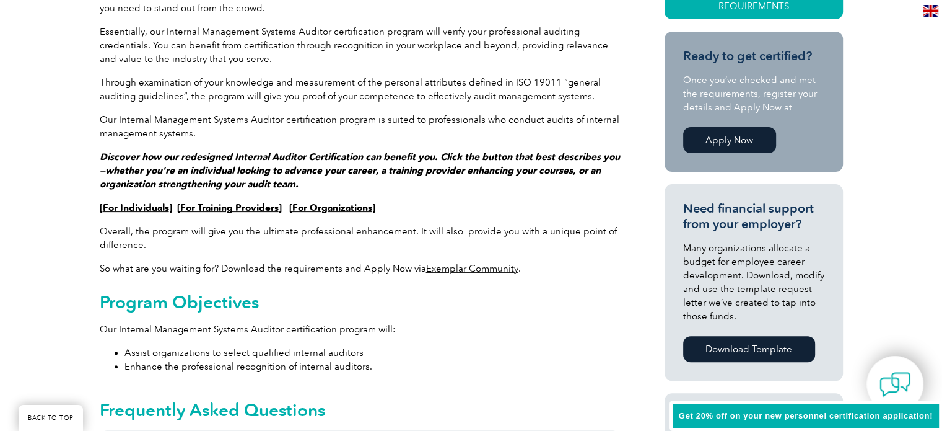
scroll to position [434, 0]
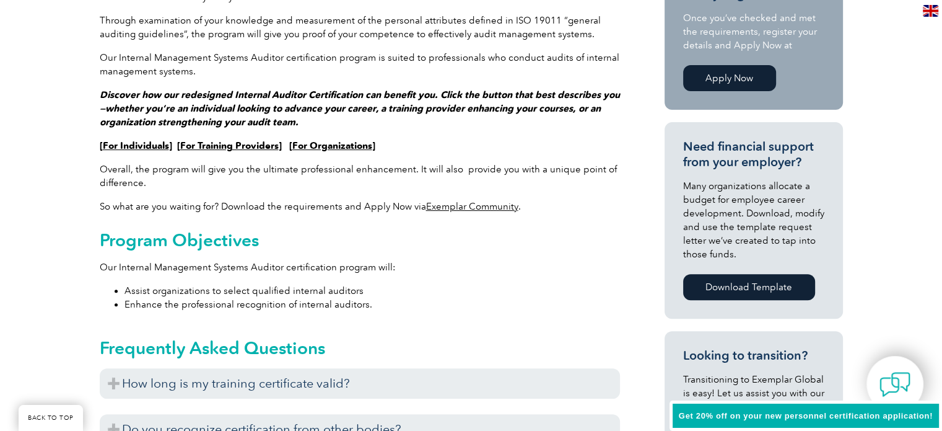
click at [154, 144] on link "For Individuals" at bounding box center [136, 145] width 66 height 11
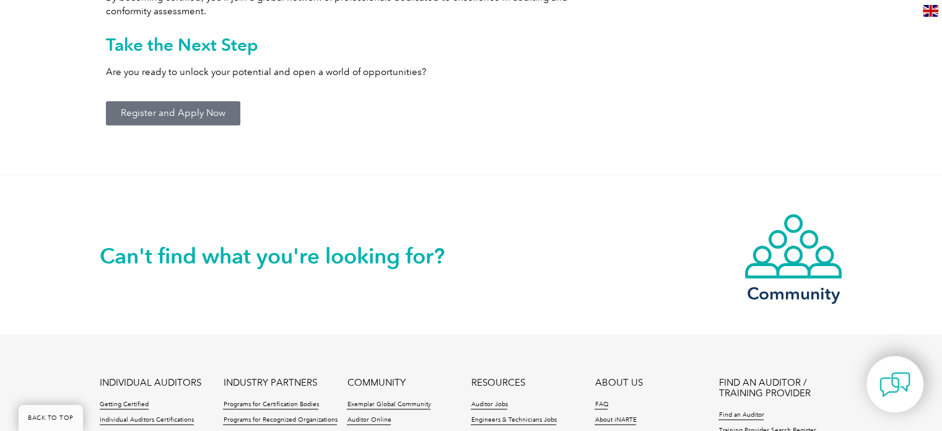
scroll to position [1549, 0]
